Goal: Task Accomplishment & Management: Use online tool/utility

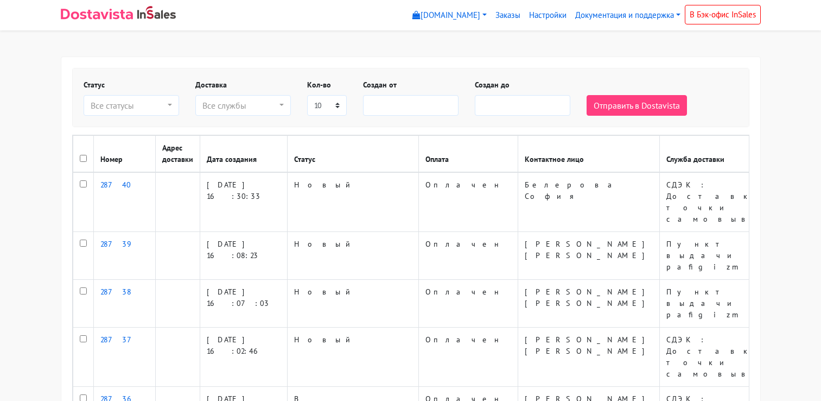
select select
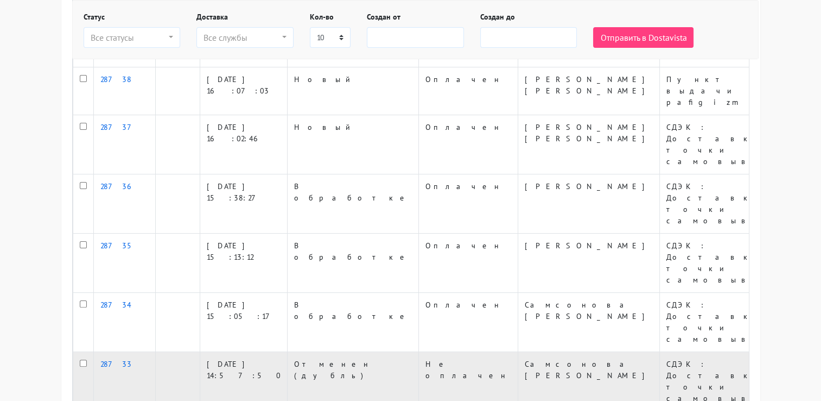
scroll to position [213, 0]
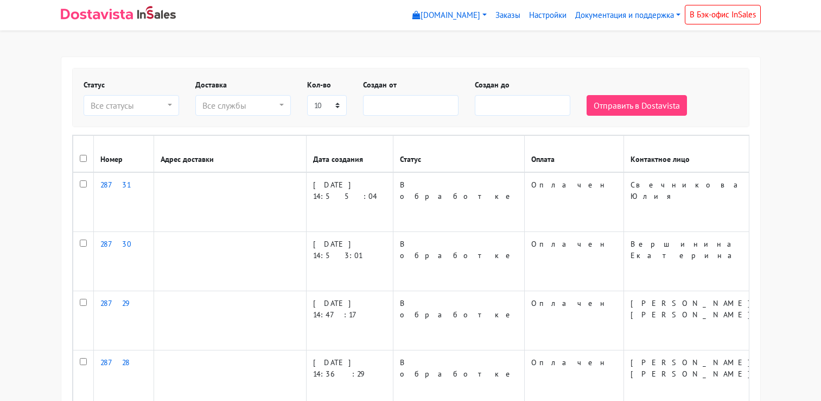
select select
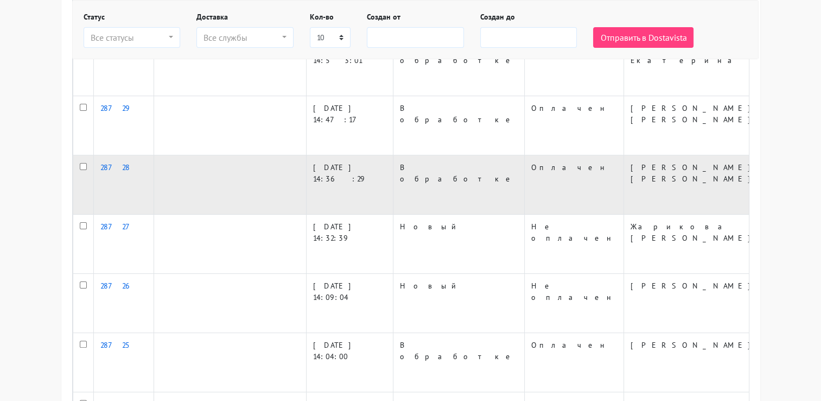
scroll to position [213, 0]
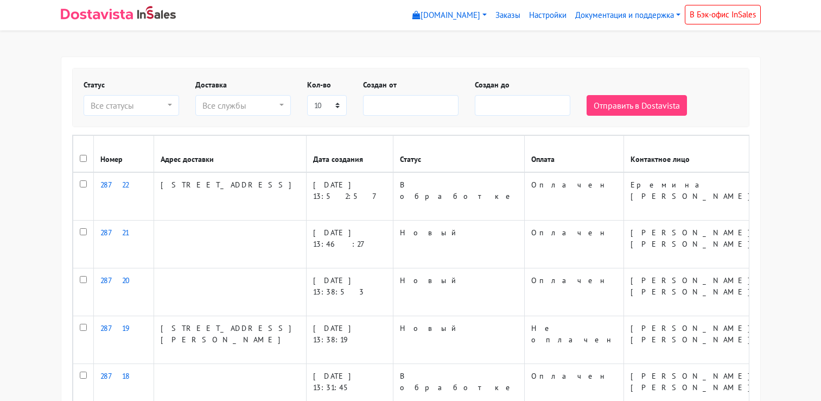
select select
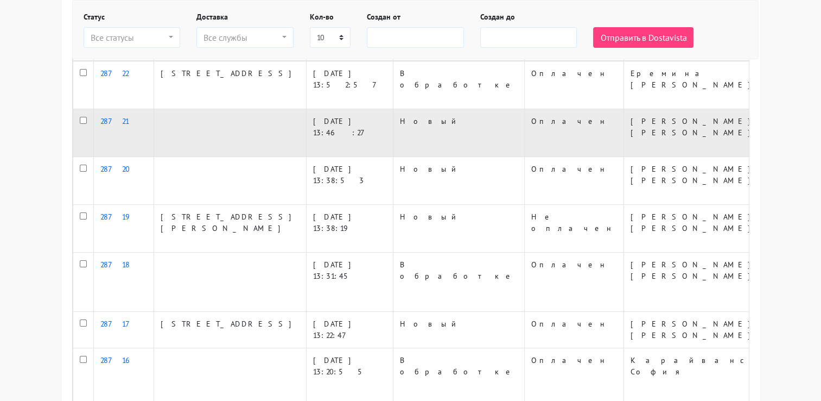
scroll to position [163, 0]
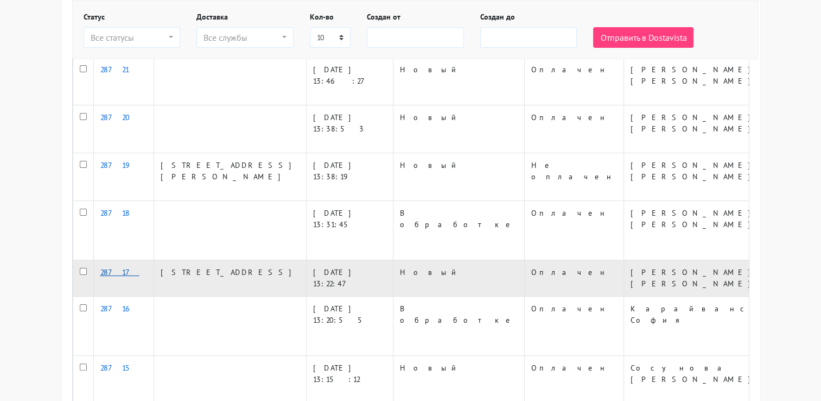
click at [113, 267] on link "28717" at bounding box center [119, 272] width 39 height 10
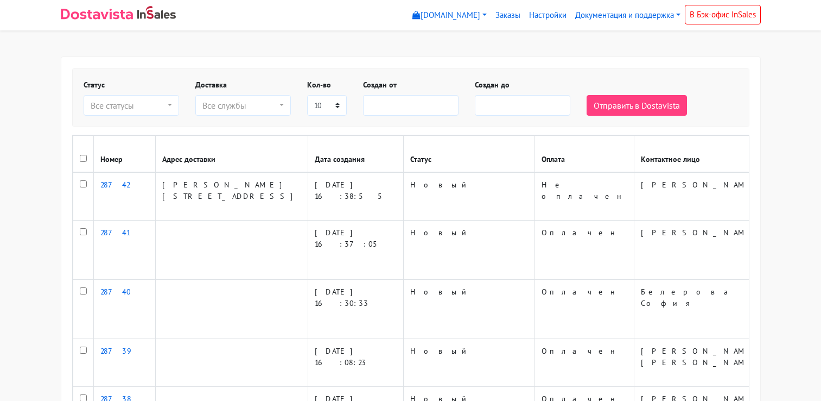
select select
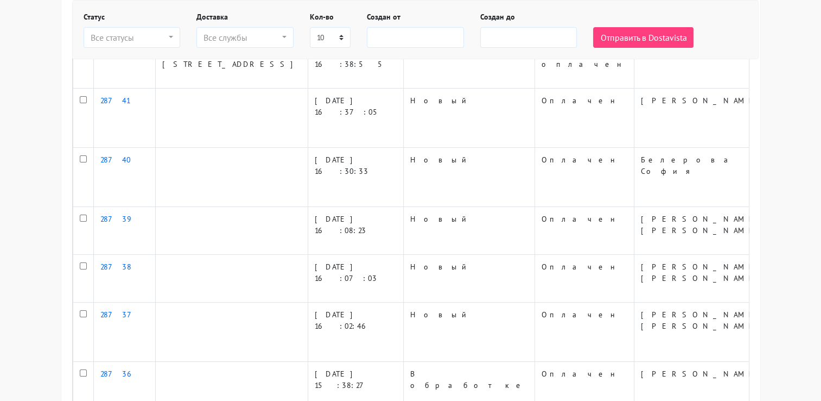
scroll to position [213, 0]
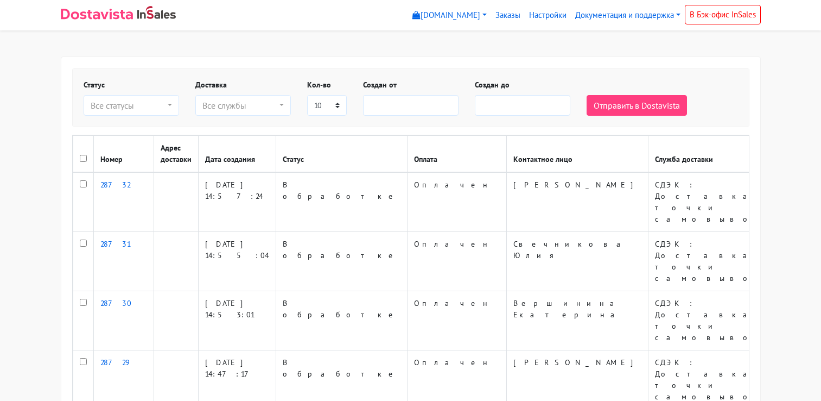
select select
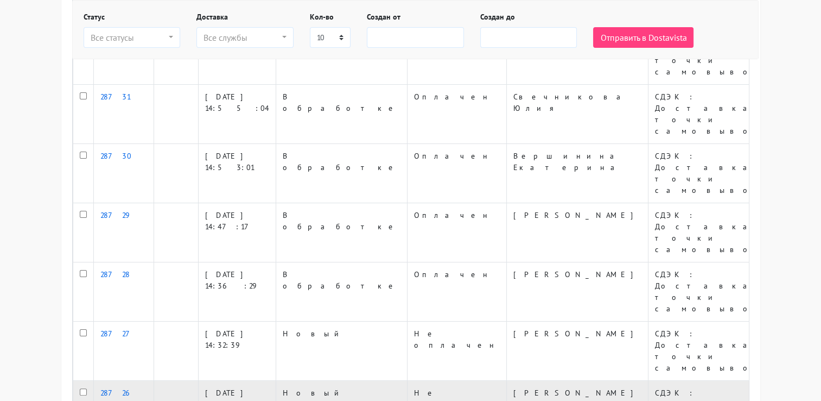
scroll to position [163, 0]
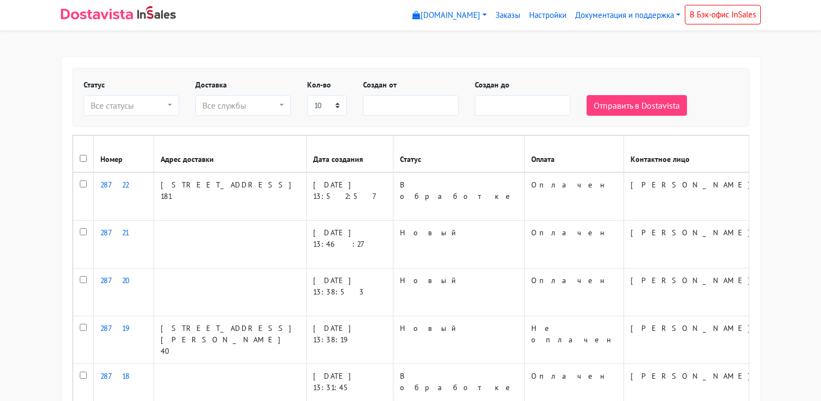
select select
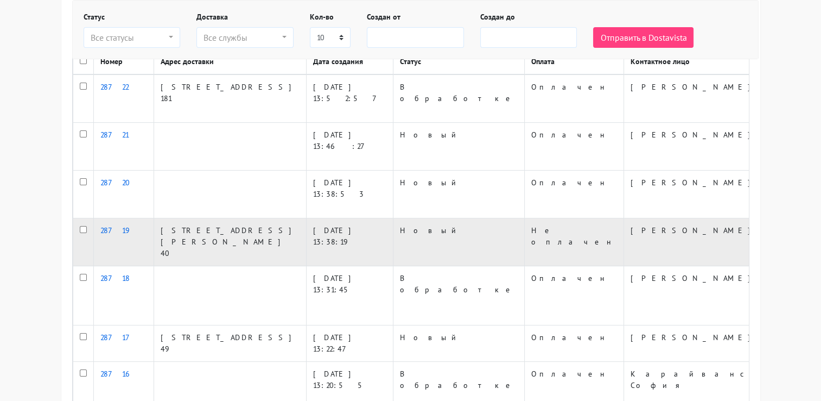
scroll to position [109, 0]
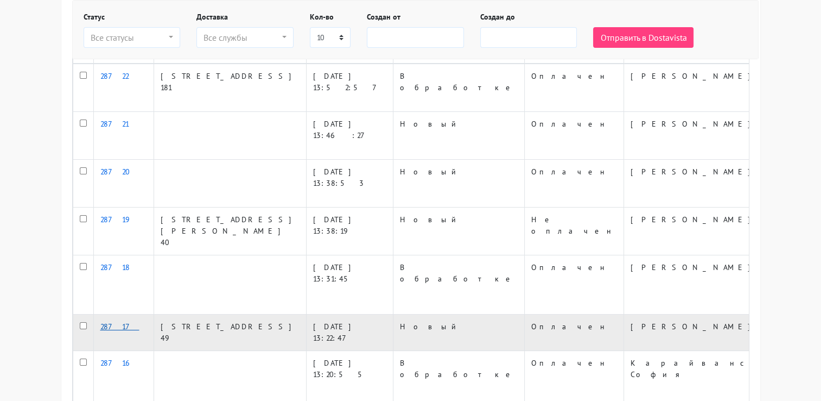
click at [107, 321] on link "28717" at bounding box center [119, 326] width 39 height 10
click at [181, 314] on td "Екатеринбург, Ткачей д. 13, кв. 49" at bounding box center [230, 332] width 153 height 36
click at [83, 322] on input "checkbox" at bounding box center [83, 325] width 7 height 7
checkbox input "true"
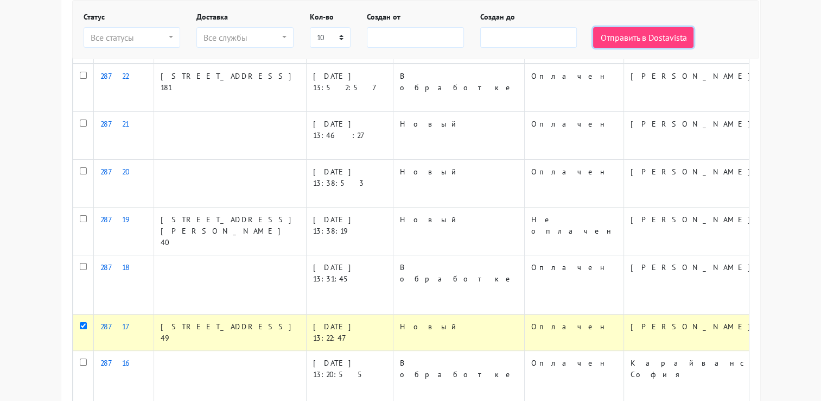
click at [628, 41] on button "Отправить в Dostavista" at bounding box center [643, 37] width 100 height 21
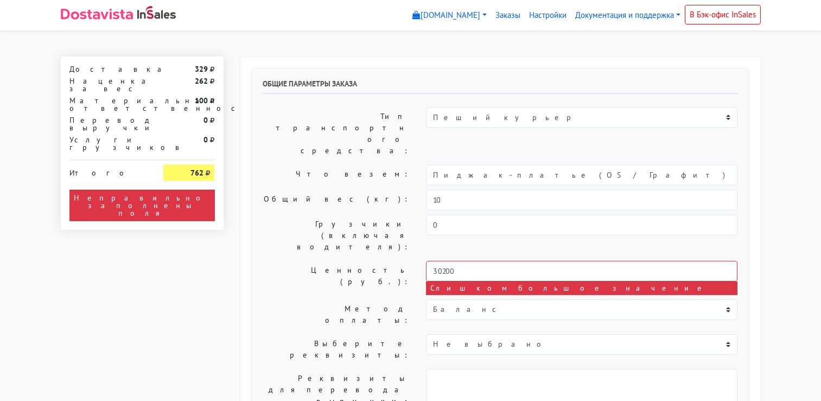
select select "10:00"
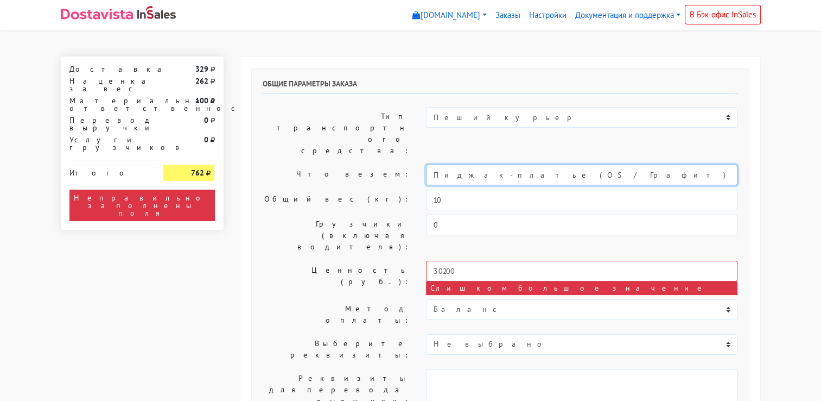
click at [564, 164] on input "Пиджак-платье (OS / Графит)" at bounding box center [582, 174] width 312 height 21
drag, startPoint x: 575, startPoint y: 142, endPoint x: 364, endPoint y: 131, distance: 212.0
click at [364, 164] on div "Что везем: Пиджак-платье (OS / Графит)" at bounding box center [501, 174] width 492 height 21
click at [543, 164] on input "Пиджак-платье (OS / Графит)" at bounding box center [582, 174] width 312 height 21
click at [542, 164] on input "Пиджак-платье (OS / Графит)" at bounding box center [582, 174] width 312 height 21
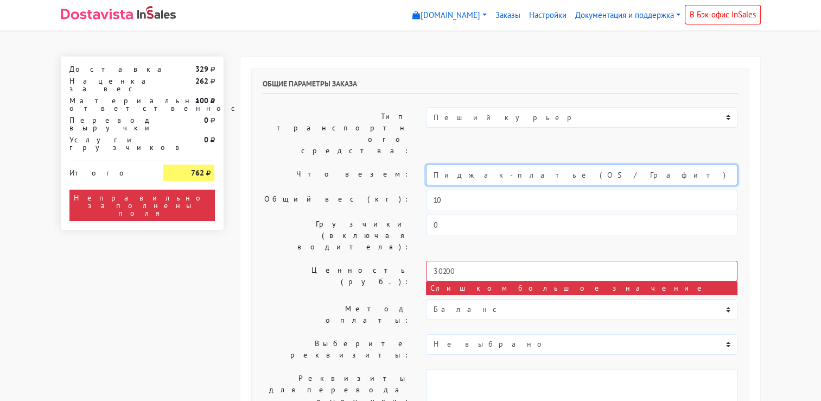
paste input "Шапка-петушок (OS / Полоска серый/серый)"
click at [530, 164] on input "Пиджак-платье (OS / Графит) Шапка-петушок (OS / Полоска серый/серый)" at bounding box center [582, 174] width 312 height 21
type input "Пиджак-платье (OS / Графит), Шапка-петушок (OS / Полоска серый/серый)"
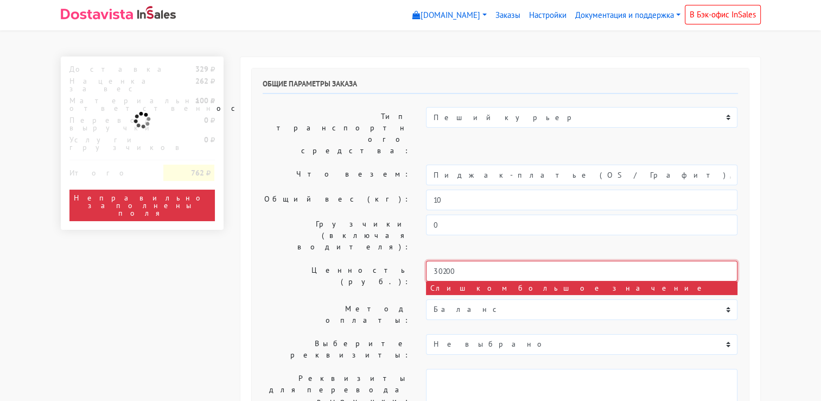
drag, startPoint x: 475, startPoint y: 220, endPoint x: 387, endPoint y: 210, distance: 89.1
click at [395, 261] on div "Ценность (руб.): 30200 Слишком большое значение" at bounding box center [501, 278] width 492 height 34
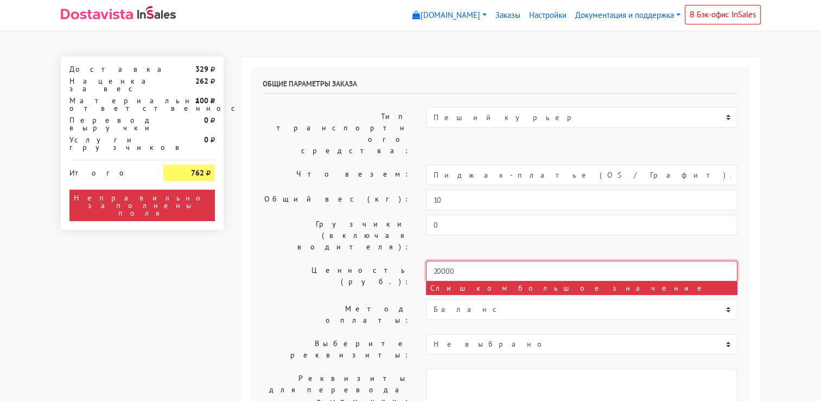
type input "20000"
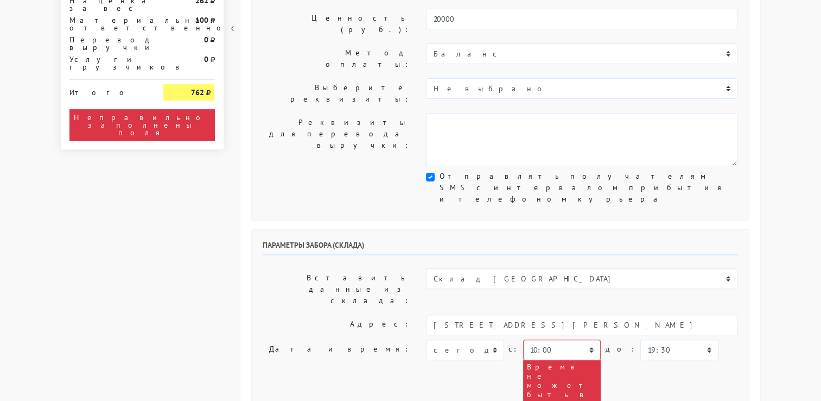
scroll to position [271, 0]
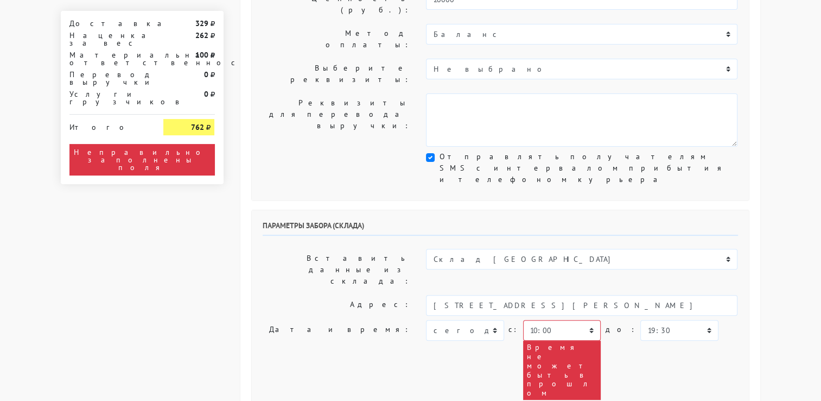
click at [624, 320] on div "[DATE] [DATE] [DATE] [DATE] [DATE] [DATE] [DATE] [DATE] [DATE] [DATE] c:" at bounding box center [582, 360] width 312 height 80
click at [587, 320] on select "00:00 00:30 01:00 01:30 02:00 02:30 03:00 03:30 04:00 04:30 05:00 05:30 06:00 0…" at bounding box center [562, 330] width 78 height 21
click at [486, 320] on div "[DATE] [DATE] [DATE] [DATE] [DATE] [DATE] [DATE] [DATE] [DATE] [DATE] c:" at bounding box center [582, 360] width 312 height 80
click at [496, 320] on select "[DATE] [DATE] [DATE] [DATE] [DATE] [DATE] [DATE] [DATE] [DATE]" at bounding box center [465, 330] width 78 height 21
select select "[DATE]"
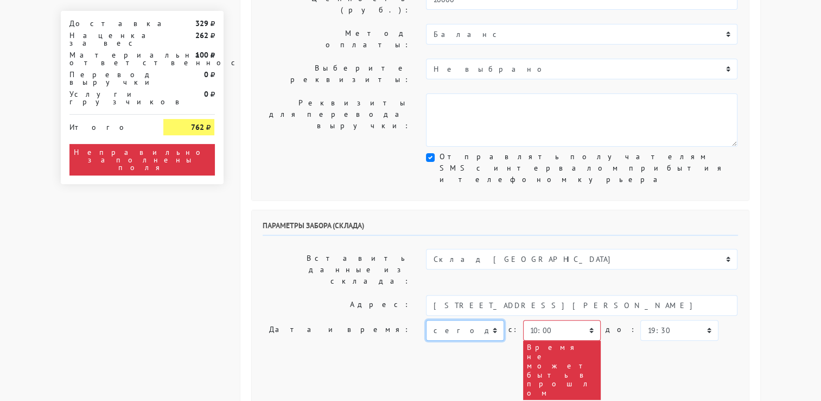
click at [426, 320] on select "[DATE] [DATE] [DATE] [DATE] [DATE] [DATE] [DATE] [DATE] [DATE]" at bounding box center [465, 330] width 78 height 21
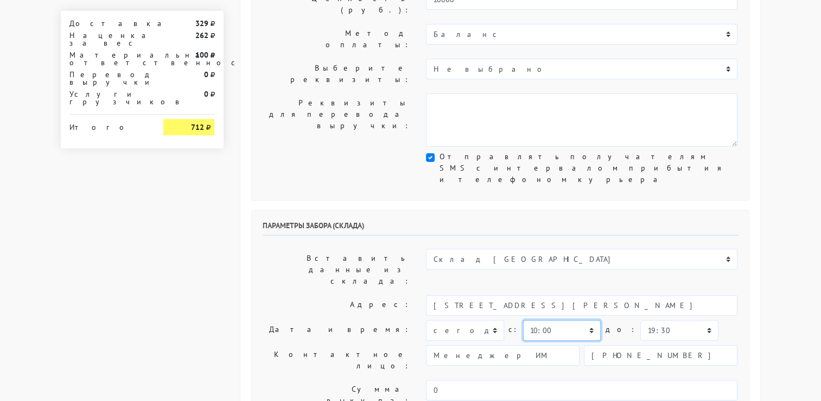
click at [585, 320] on select "00:00 00:30 01:00 01:30 02:00 02:30 03:00 03:30 04:00 04:30 05:00 05:30 06:00 0…" at bounding box center [562, 330] width 78 height 21
click at [523, 320] on select "00:00 00:30 01:00 01:30 02:00 02:30 03:00 03:30 04:00 04:30 05:00 05:30 06:00 0…" at bounding box center [562, 330] width 78 height 21
click at [655, 320] on select "00:00 00:30 01:00 01:30 02:00 02:30 03:00 03:30 04:00 04:30 05:00 05:30 06:00 0…" at bounding box center [680, 330] width 78 height 21
click at [587, 320] on select "00:00 00:30 01:00 01:30 02:00 02:30 03:00 03:30 04:00 04:30 05:00 05:30 06:00 0…" at bounding box center [562, 330] width 78 height 21
select select "09:00"
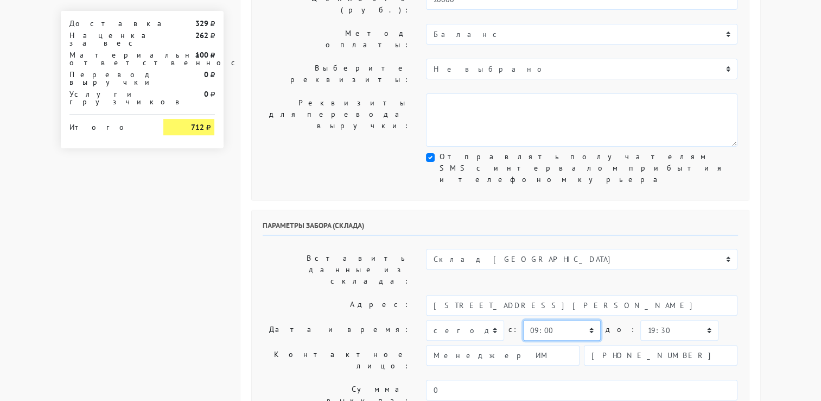
click at [523, 320] on select "00:00 00:30 01:00 01:30 02:00 02:30 03:00 03:30 04:00 04:30 05:00 05:30 06:00 0…" at bounding box center [562, 330] width 78 height 21
click at [650, 320] on select "00:00 00:30 01:00 01:30 02:00 02:30 03:00 03:30 04:00 04:30 05:00 05:30 06:00 0…" at bounding box center [680, 330] width 78 height 21
select select "09:30"
click at [641, 320] on select "00:00 00:30 01:00 01:30 02:00 02:30 03:00 03:30 04:00 04:30 05:00 05:30 06:00 0…" at bounding box center [680, 330] width 78 height 21
click at [723, 320] on div "[DATE] [DATE] [DATE] [DATE] [DATE] [DATE] [DATE] [DATE] [DATE] [DATE] c:" at bounding box center [582, 330] width 312 height 21
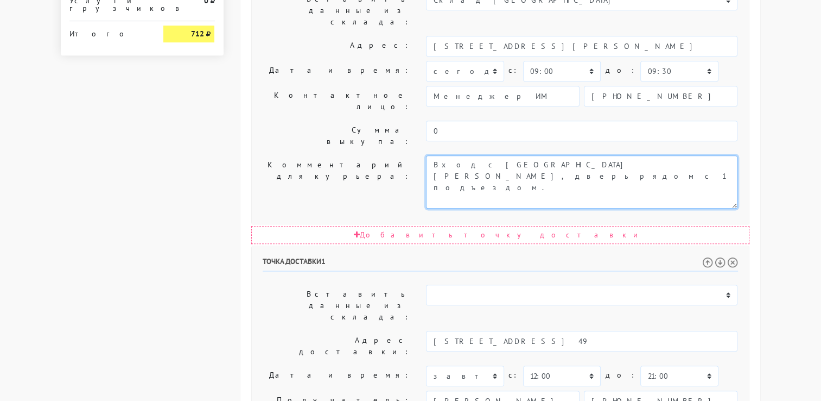
scroll to position [543, 0]
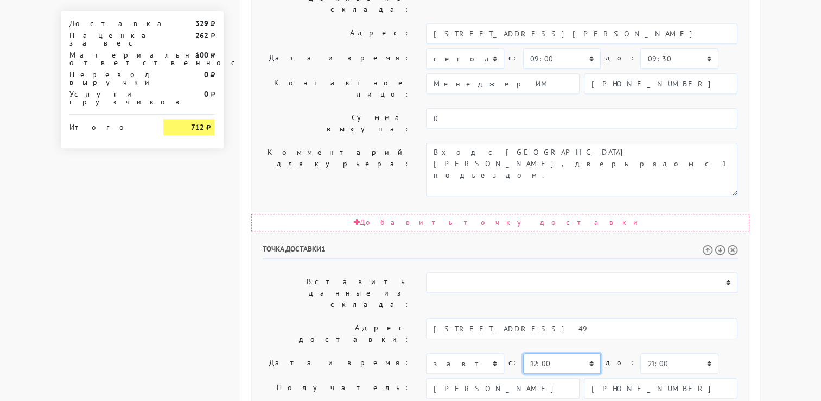
click at [586, 353] on select "00:00 00:30 01:00 01:30 02:00 02:30 03:00 03:30 04:00 04:30 05:00 05:30 06:00 0…" at bounding box center [562, 363] width 78 height 21
select select "10:00"
click at [523, 353] on select "00:00 00:30 01:00 01:30 02:00 02:30 03:00 03:30 04:00 04:30 05:00 05:30 06:00 0…" at bounding box center [562, 363] width 78 height 21
click at [683, 353] on select "00:00 00:30 01:00 01:30 02:00 02:30 03:00 03:30 04:00 04:30 05:00 05:30 06:00 0…" at bounding box center [680, 363] width 78 height 21
select select "11:00"
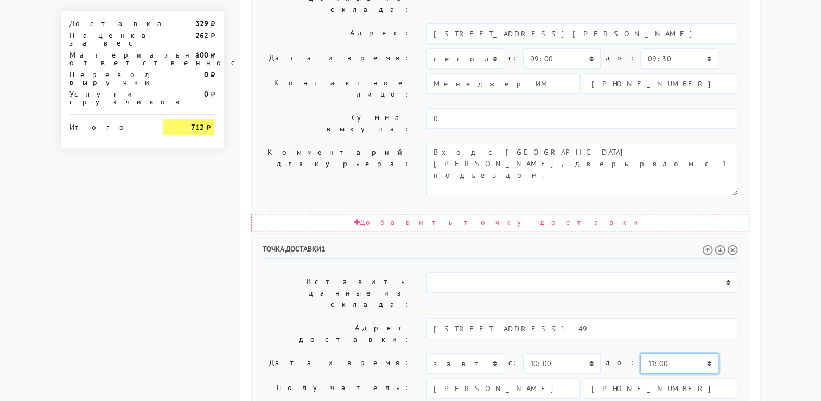
click at [641, 353] on select "00:00 00:30 01:00 01:30 02:00 02:30 03:00 03:30 04:00 04:30 05:00 05:30 06:00 0…" at bounding box center [680, 363] width 78 height 21
click at [764, 201] on div "Общие параметры заказа Тип транспортного средства: Пеший курьер Легковой автомо…" at bounding box center [500, 93] width 537 height 1158
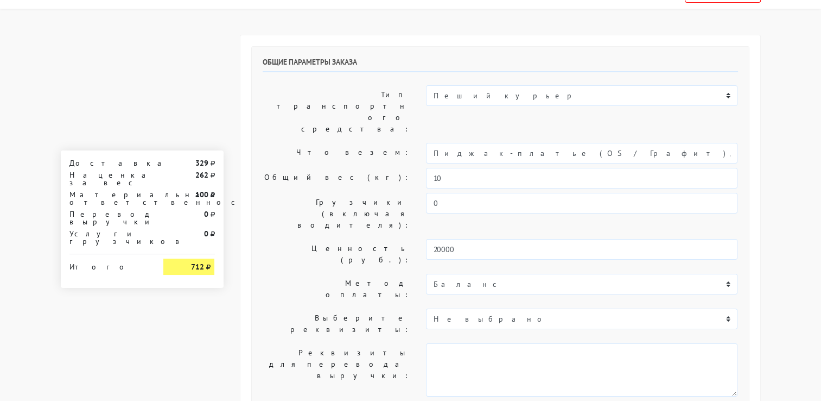
scroll to position [0, 0]
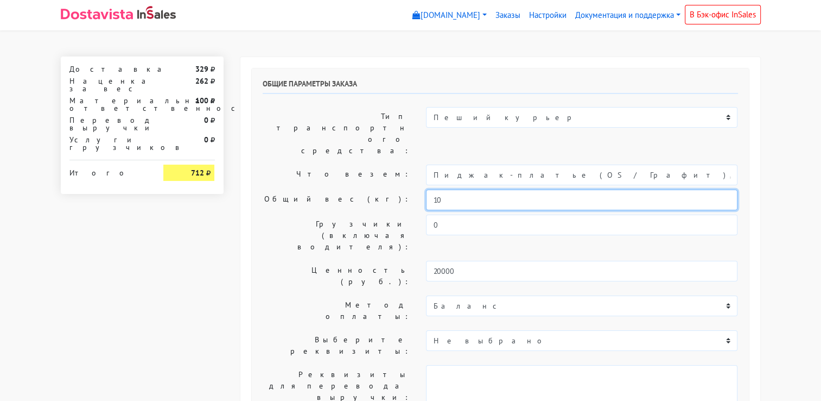
click at [484, 189] on input "10" at bounding box center [582, 199] width 312 height 21
drag, startPoint x: 484, startPoint y: 164, endPoint x: 376, endPoint y: 140, distance: 110.8
click at [376, 140] on div "Общие параметры заказа Тип транспортного средства: Пеший курьер Легковой автомо…" at bounding box center [500, 269] width 497 height 403
type input "2"
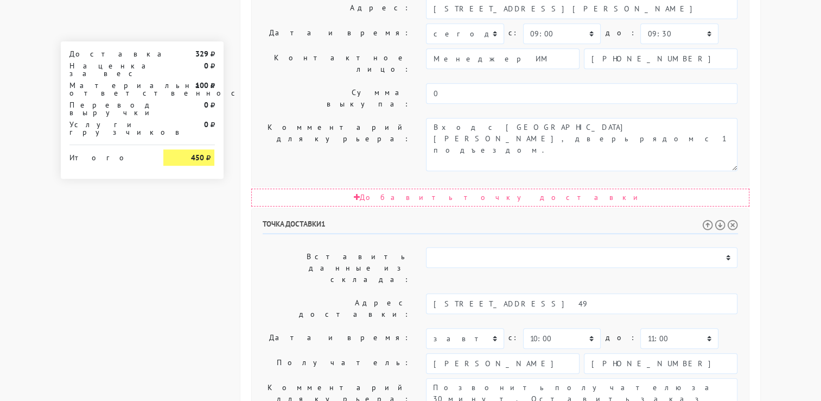
scroll to position [543, 0]
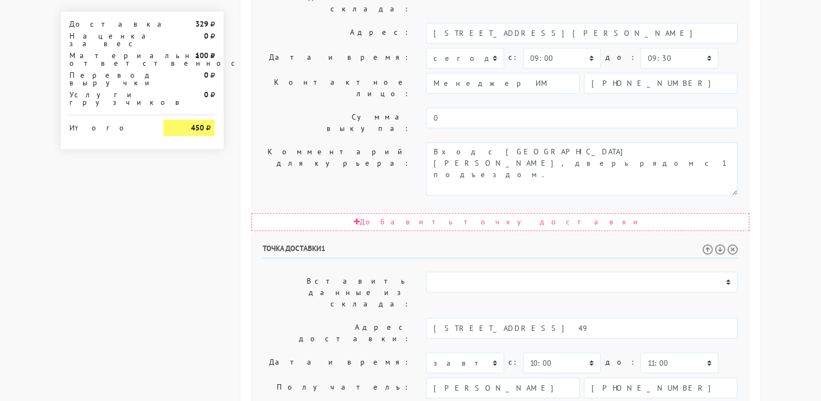
drag, startPoint x: 571, startPoint y: 245, endPoint x: 584, endPoint y: 249, distance: 13.4
drag, startPoint x: 610, startPoint y: 243, endPoint x: 593, endPoint y: 244, distance: 16.3
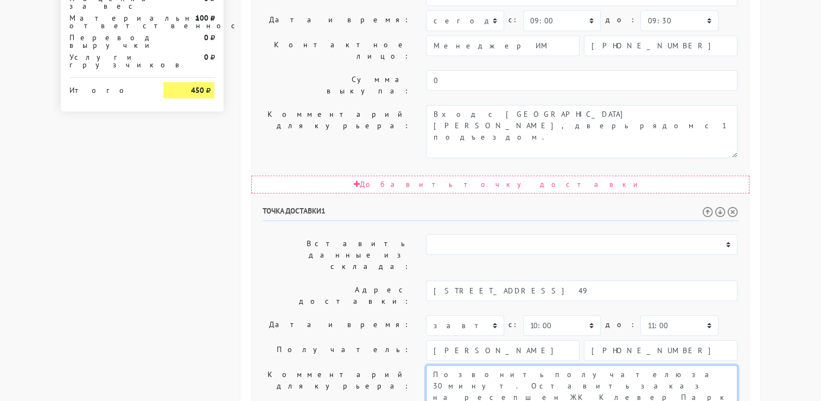
scroll to position [598, 0]
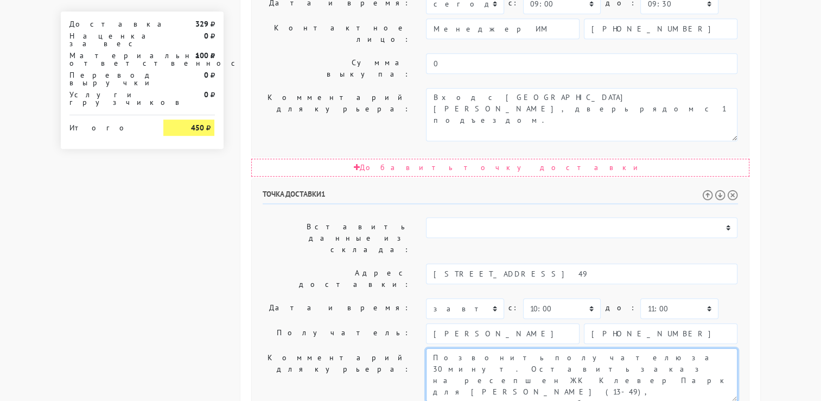
type textarea "Позвонить получателю за 30 минут. Оставить заказ на ресепшен ЖК Клевер Парк для…"
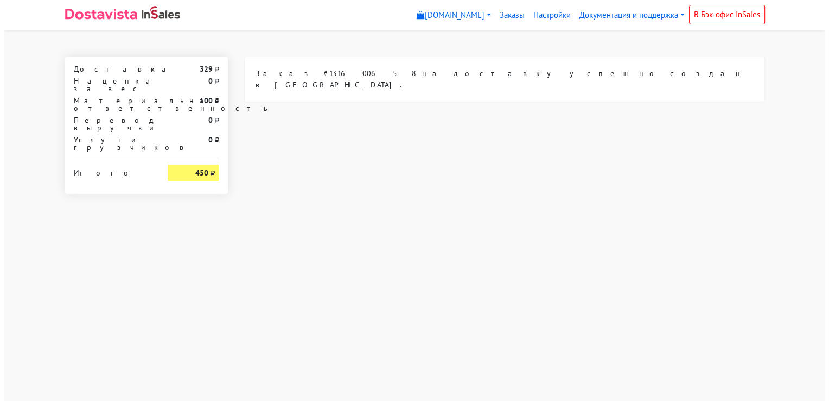
scroll to position [0, 0]
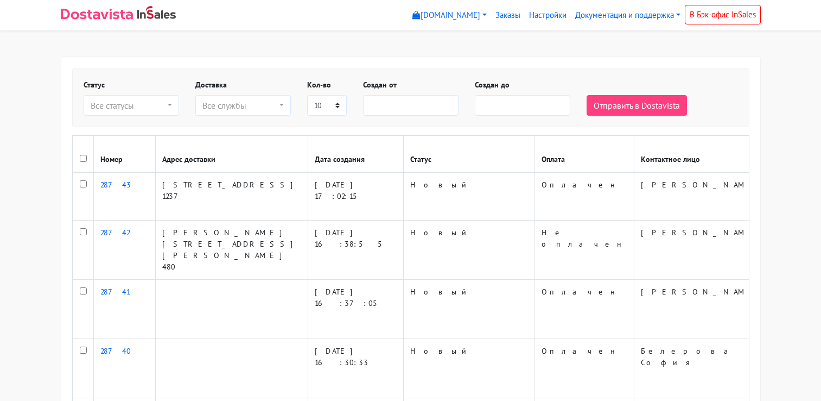
select select
